Goal: Find specific page/section: Find specific page/section

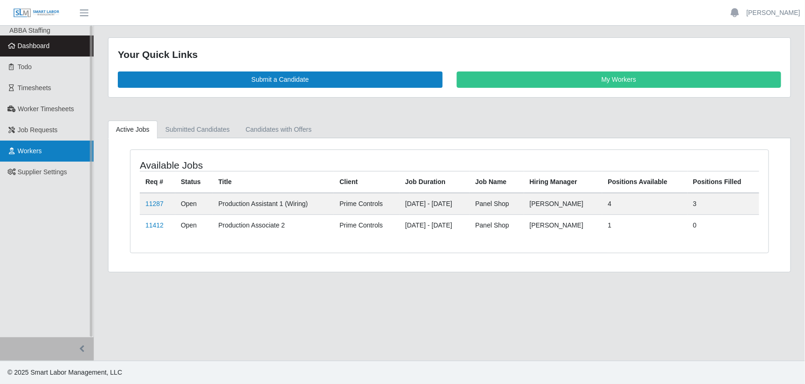
click at [33, 151] on span "Workers" at bounding box center [30, 150] width 24 height 7
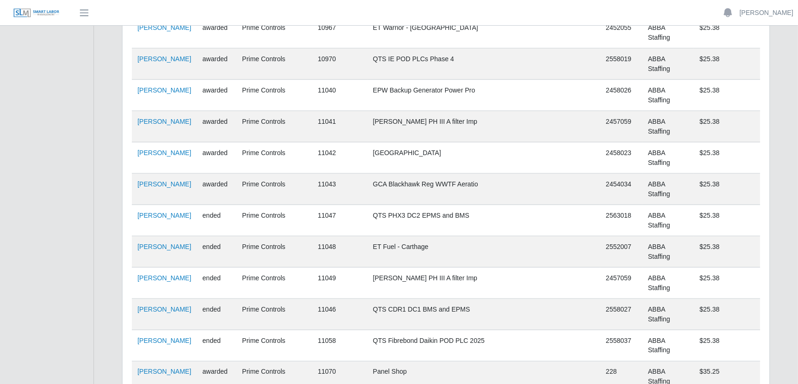
scroll to position [1668, 0]
